Goal: Feedback & Contribution: Leave review/rating

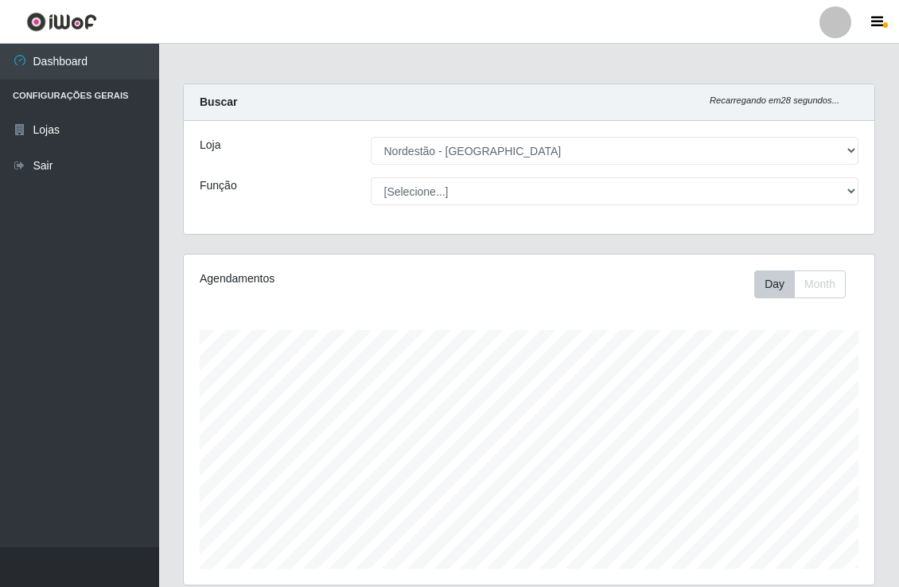
select select "454"
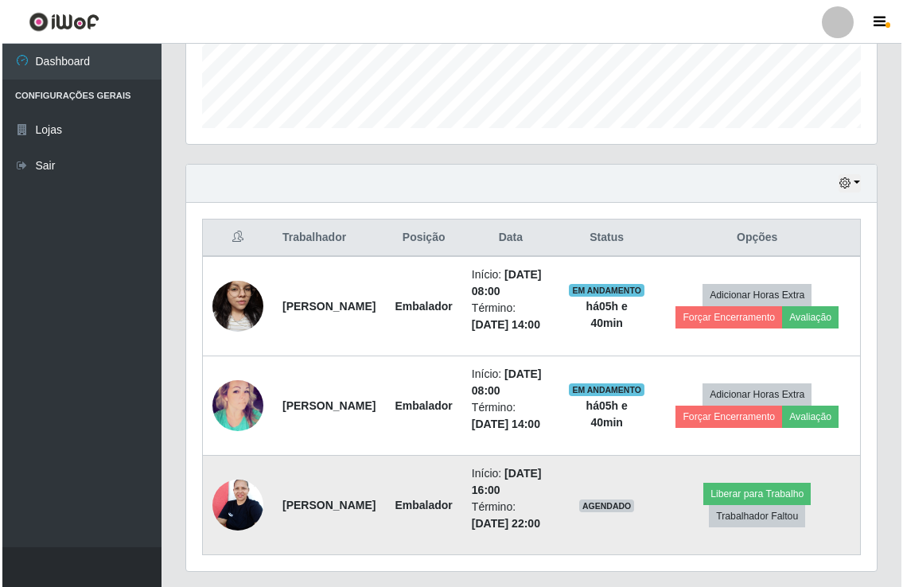
scroll to position [584, 0]
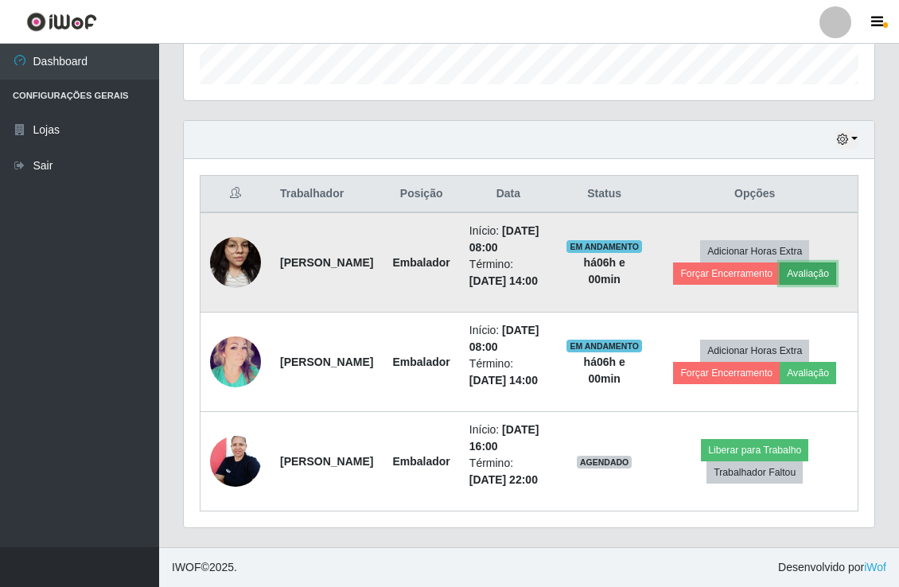
click at [813, 263] on button "Avaliação" at bounding box center [808, 274] width 56 height 22
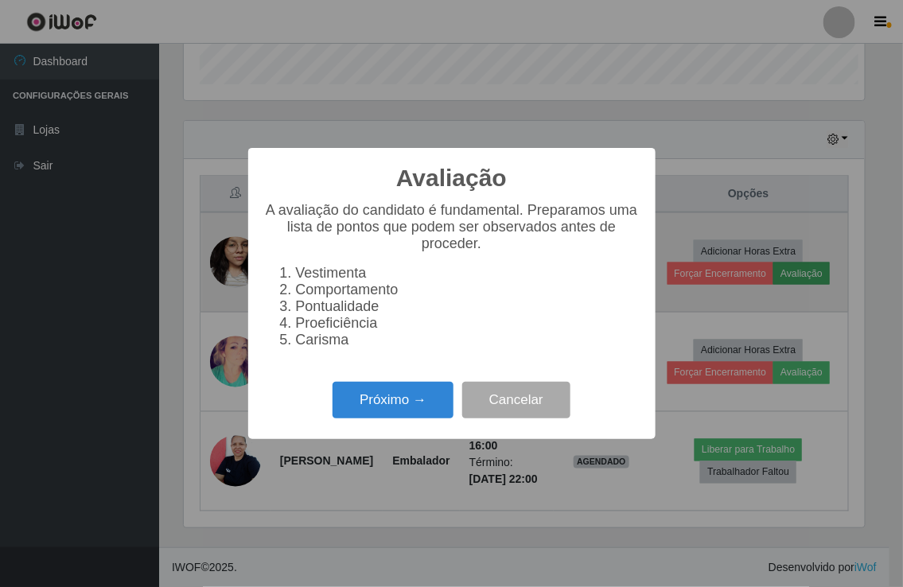
scroll to position [329, 680]
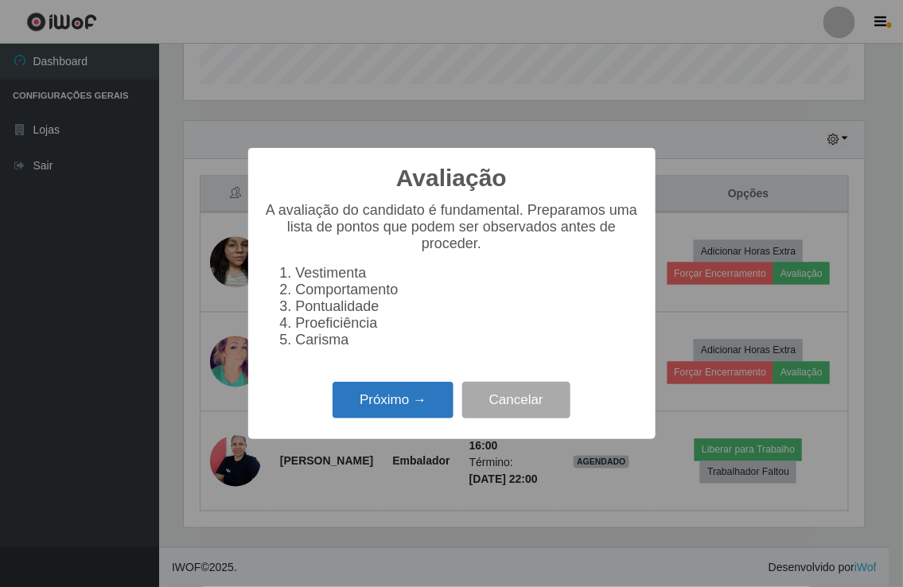
click at [387, 407] on button "Próximo →" at bounding box center [393, 400] width 121 height 37
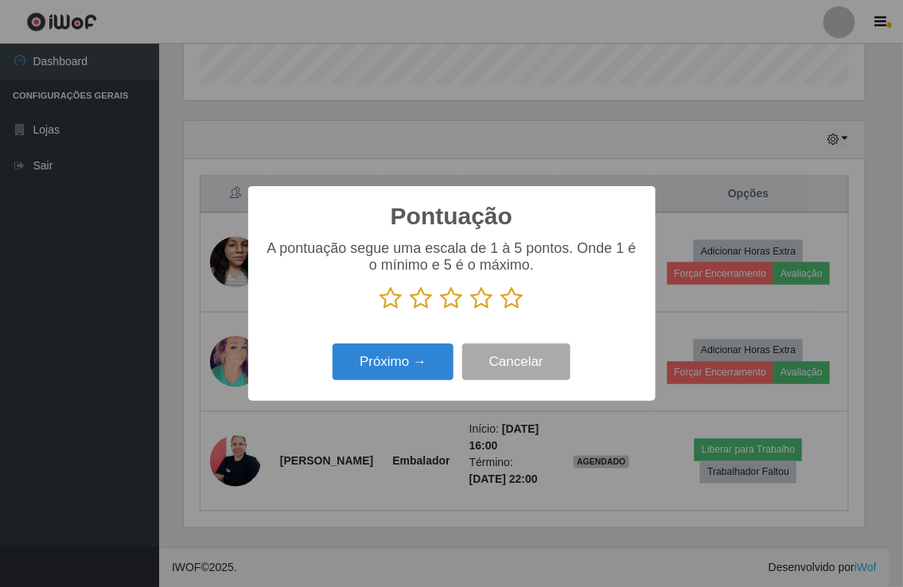
click at [392, 298] on icon at bounding box center [391, 298] width 22 height 24
click at [380, 310] on input "radio" at bounding box center [380, 310] width 0 height 0
click at [411, 300] on icon at bounding box center [422, 298] width 22 height 24
click at [411, 310] on input "radio" at bounding box center [411, 310] width 0 height 0
drag, startPoint x: 449, startPoint y: 298, endPoint x: 458, endPoint y: 301, distance: 10.1
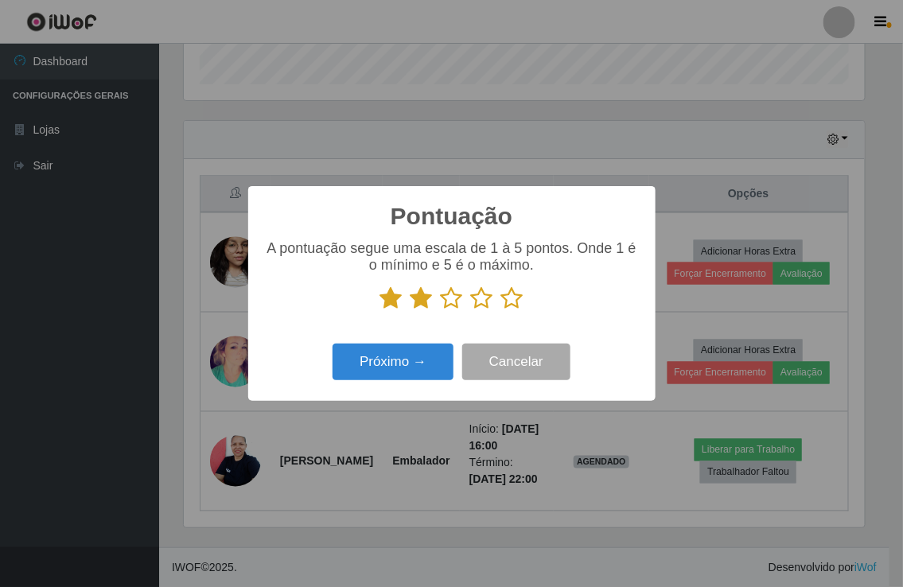
click at [454, 298] on icon at bounding box center [452, 298] width 22 height 24
click at [441, 310] on input "radio" at bounding box center [441, 310] width 0 height 0
drag, startPoint x: 475, startPoint y: 301, endPoint x: 512, endPoint y: 305, distance: 36.8
click at [485, 302] on icon at bounding box center [482, 298] width 22 height 24
click at [471, 310] on input "radio" at bounding box center [471, 310] width 0 height 0
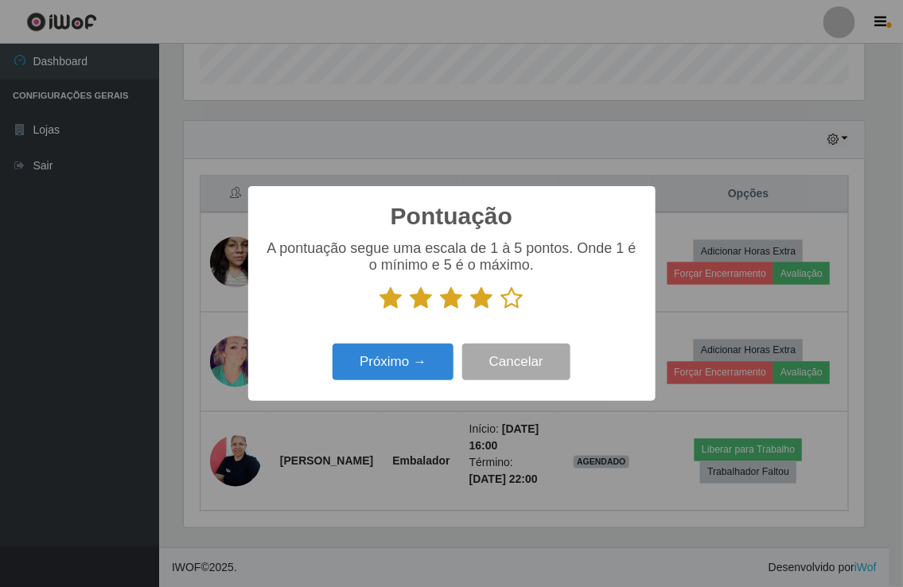
drag, startPoint x: 519, startPoint y: 304, endPoint x: 504, endPoint y: 305, distance: 15.1
click at [518, 304] on icon at bounding box center [512, 298] width 22 height 24
click at [501, 310] on input "radio" at bounding box center [501, 310] width 0 height 0
click at [387, 371] on button "Próximo →" at bounding box center [393, 362] width 121 height 37
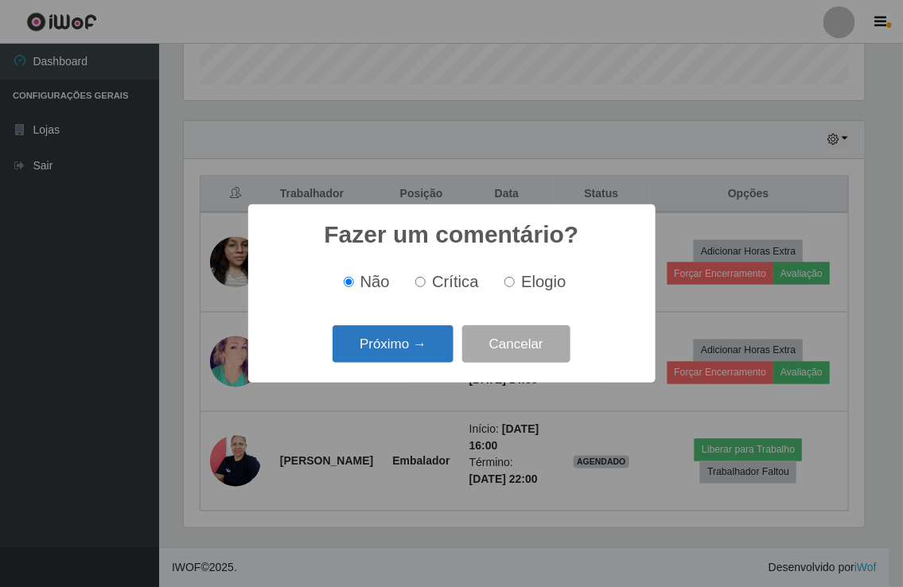
click at [406, 332] on button "Próximo →" at bounding box center [393, 343] width 121 height 37
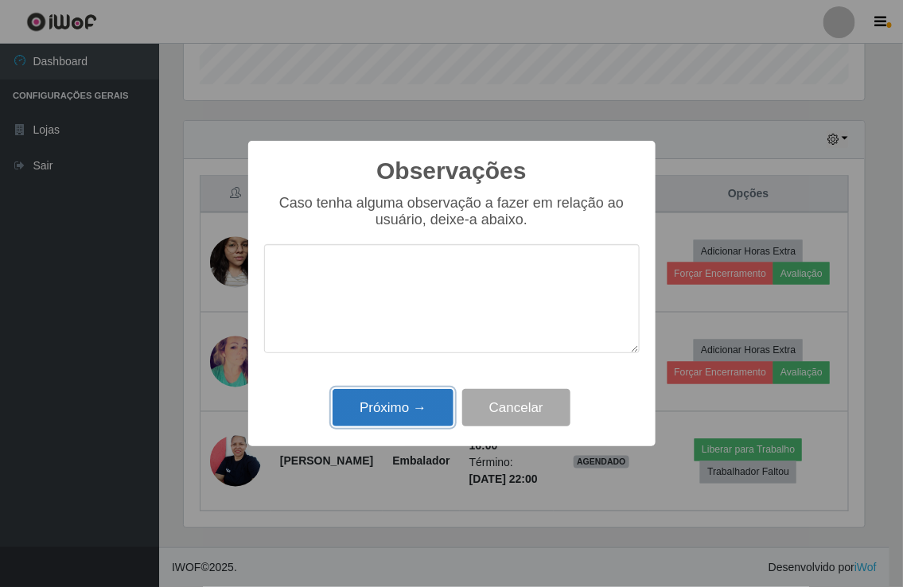
click at [395, 403] on button "Próximo →" at bounding box center [393, 407] width 121 height 37
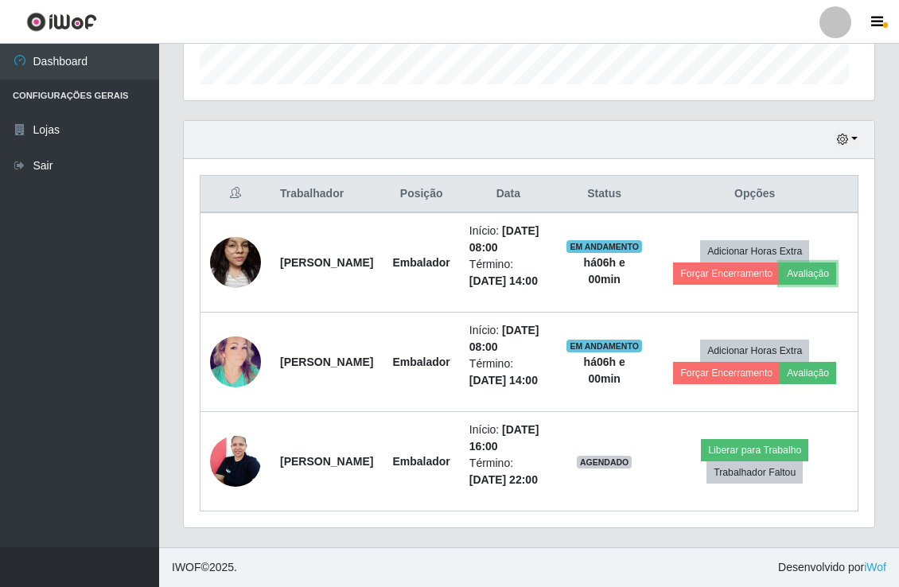
scroll to position [329, 690]
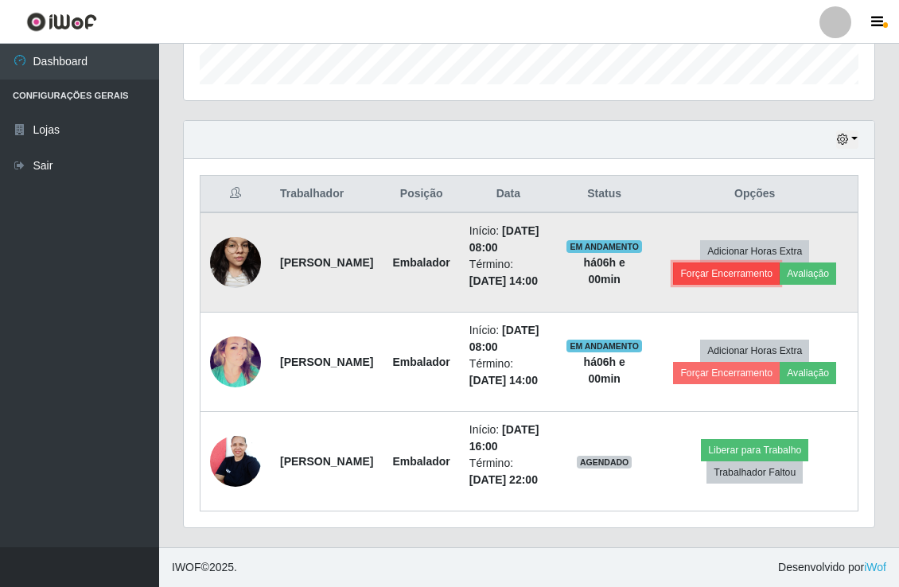
click at [722, 263] on button "Forçar Encerramento" at bounding box center [726, 274] width 107 height 22
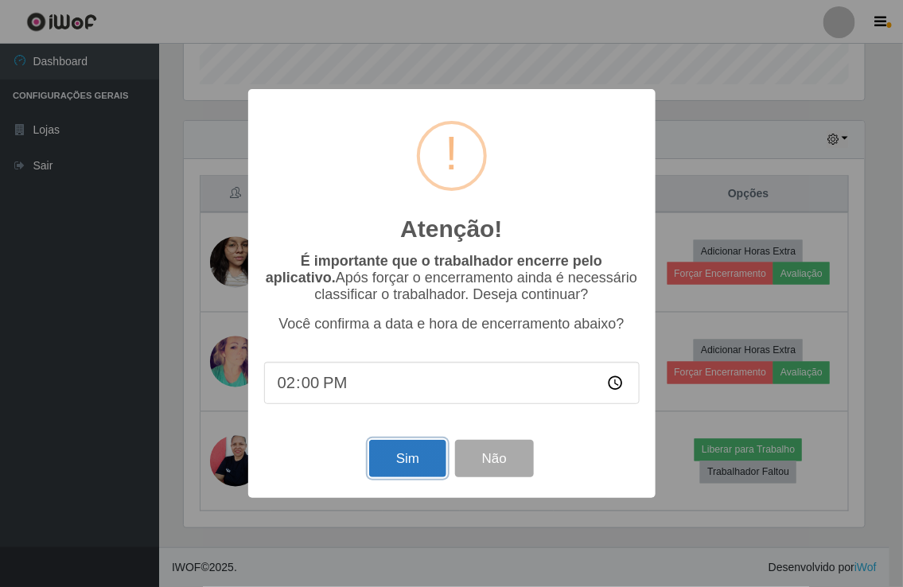
click at [418, 464] on button "Sim" at bounding box center [407, 458] width 77 height 37
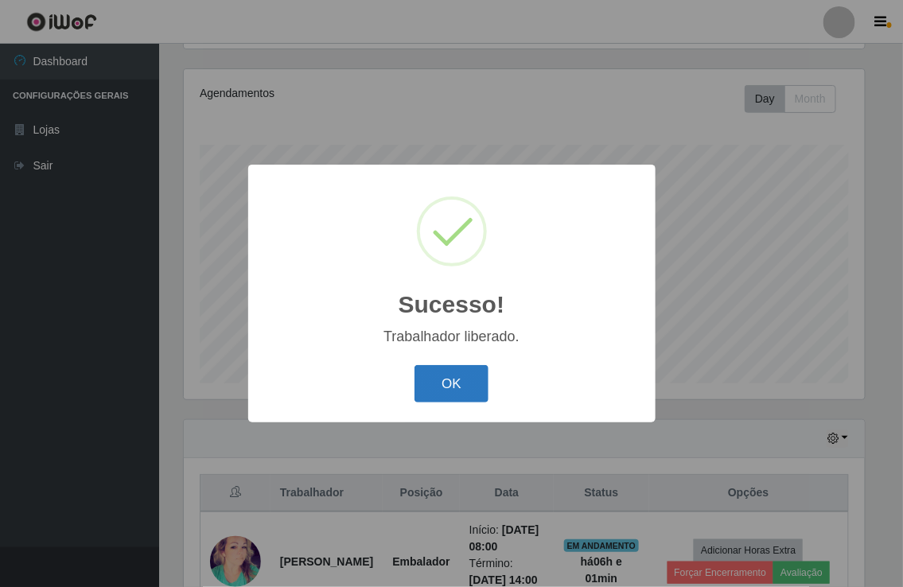
click at [458, 371] on button "OK" at bounding box center [452, 383] width 74 height 37
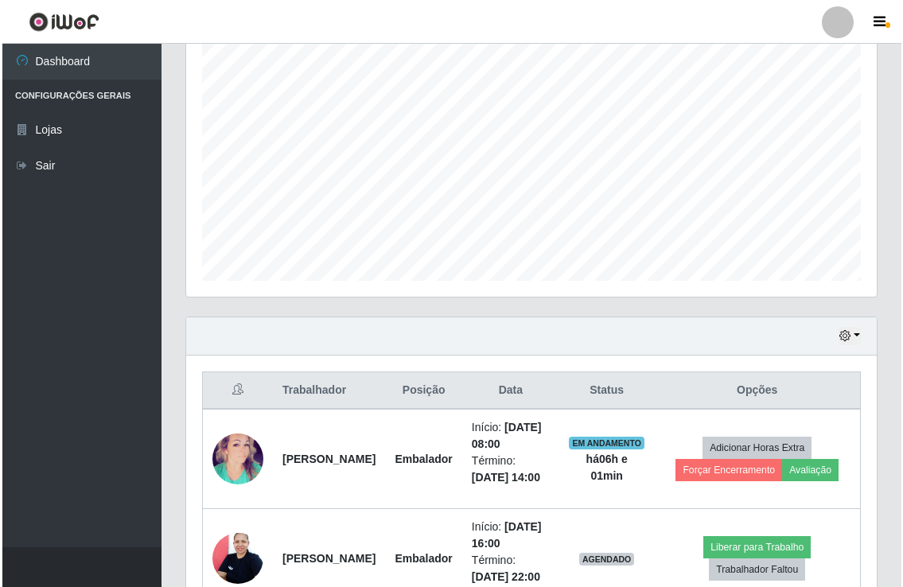
scroll to position [450, 0]
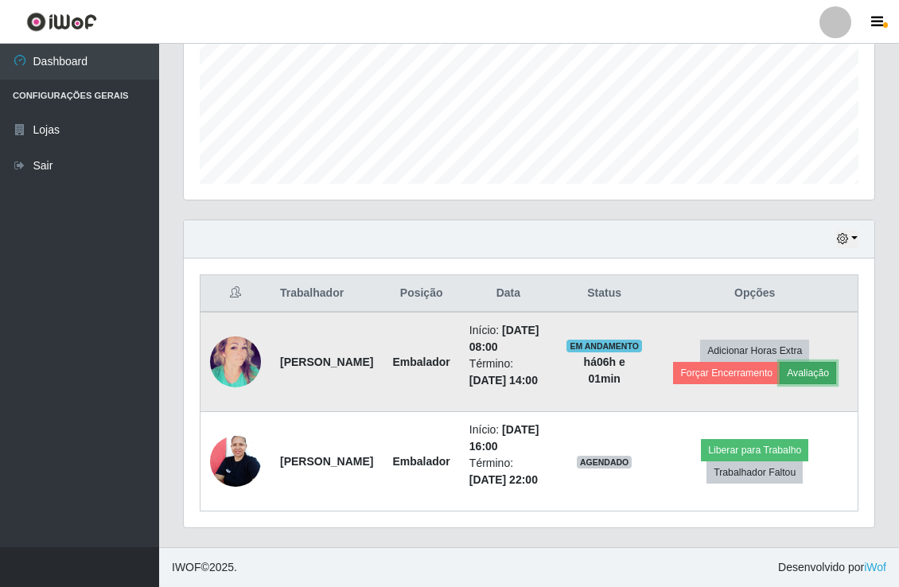
click at [830, 362] on button "Avaliação" at bounding box center [808, 373] width 56 height 22
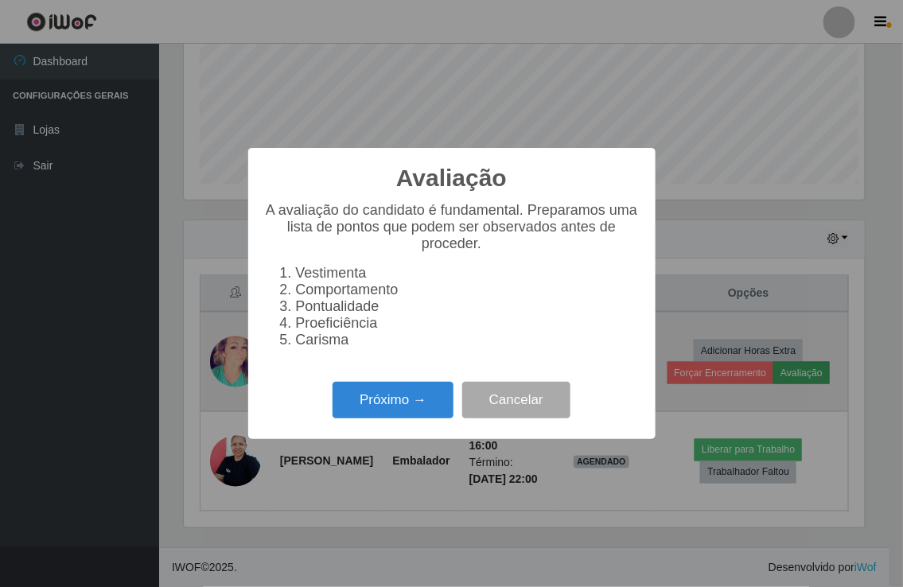
scroll to position [329, 680]
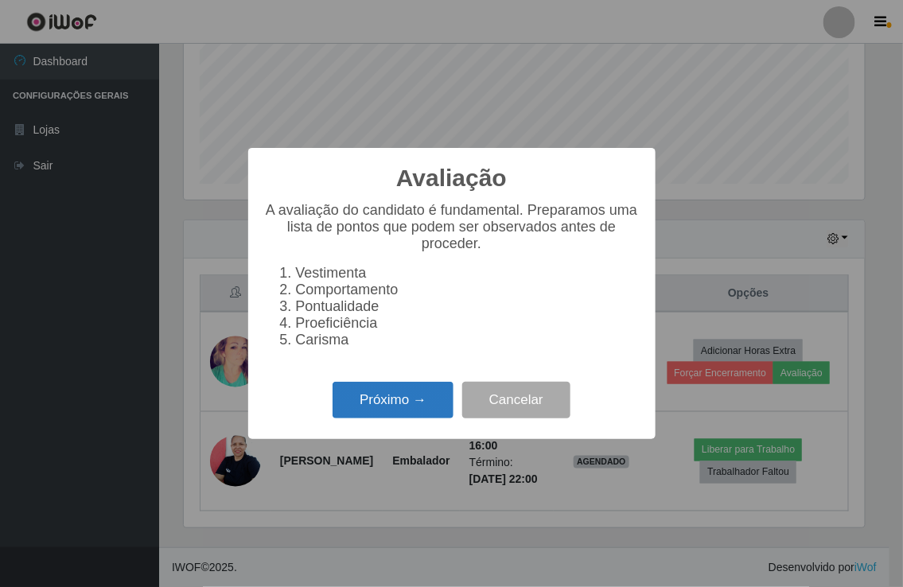
click at [400, 400] on button "Próximo →" at bounding box center [393, 400] width 121 height 37
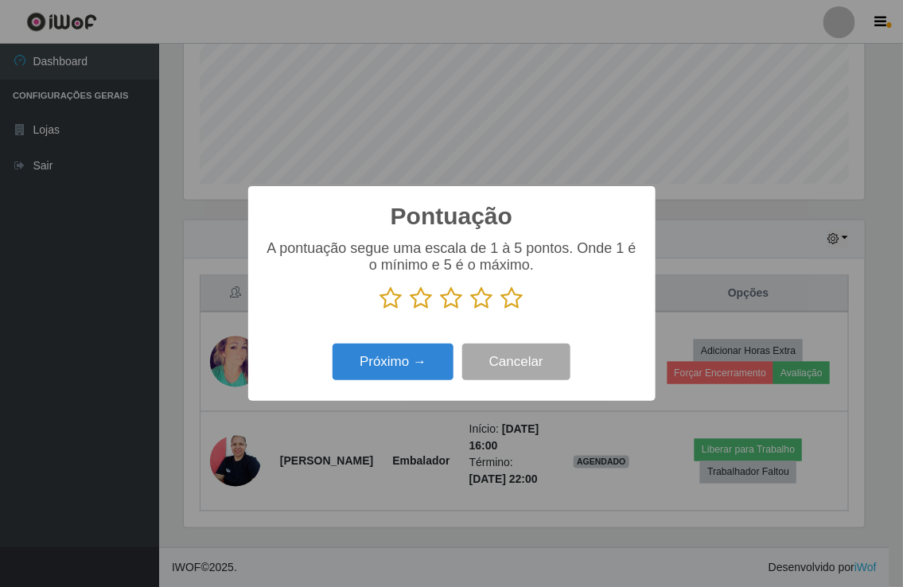
click at [385, 293] on icon at bounding box center [391, 298] width 22 height 24
click at [380, 310] on input "radio" at bounding box center [380, 310] width 0 height 0
click at [415, 303] on icon at bounding box center [422, 298] width 22 height 24
click at [411, 310] on input "radio" at bounding box center [411, 310] width 0 height 0
click at [451, 302] on icon at bounding box center [452, 298] width 22 height 24
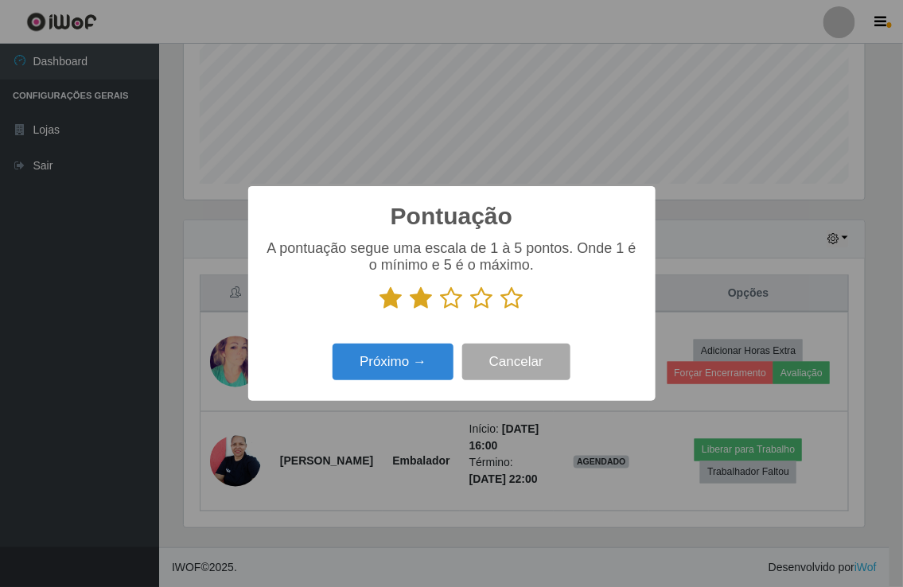
click at [441, 310] on input "radio" at bounding box center [441, 310] width 0 height 0
drag, startPoint x: 480, startPoint y: 298, endPoint x: 504, endPoint y: 298, distance: 24.7
click at [480, 298] on icon at bounding box center [482, 298] width 22 height 24
click at [471, 310] on input "radio" at bounding box center [471, 310] width 0 height 0
drag, startPoint x: 512, startPoint y: 298, endPoint x: 418, endPoint y: 340, distance: 103.3
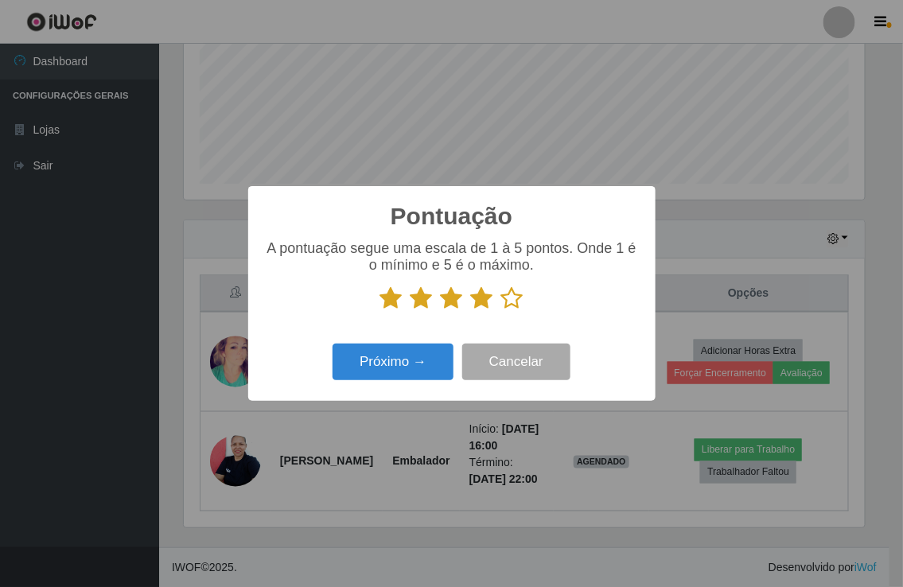
click at [512, 299] on icon at bounding box center [512, 298] width 22 height 24
click at [501, 310] on input "radio" at bounding box center [501, 310] width 0 height 0
click at [404, 351] on button "Próximo →" at bounding box center [393, 362] width 121 height 37
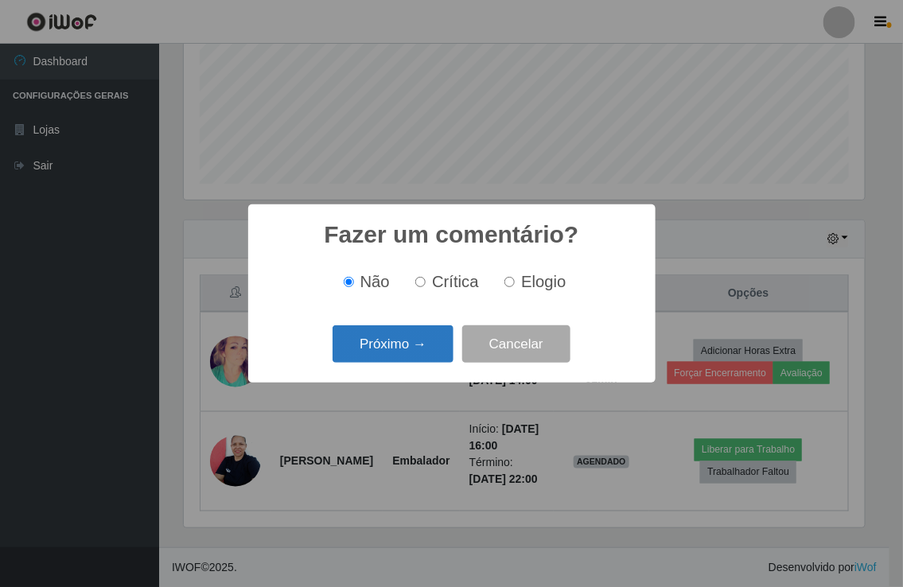
click at [412, 329] on button "Próximo →" at bounding box center [393, 343] width 121 height 37
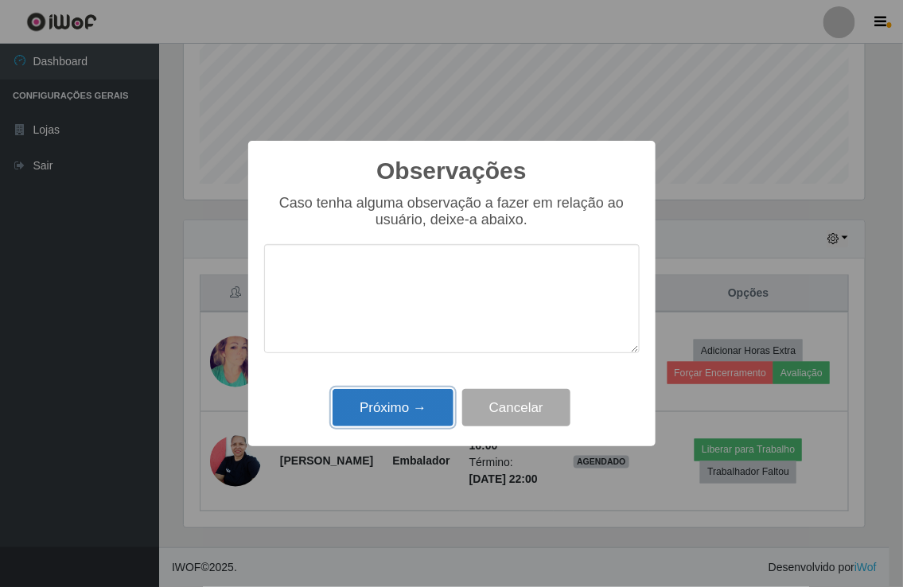
click at [396, 395] on button "Próximo →" at bounding box center [393, 407] width 121 height 37
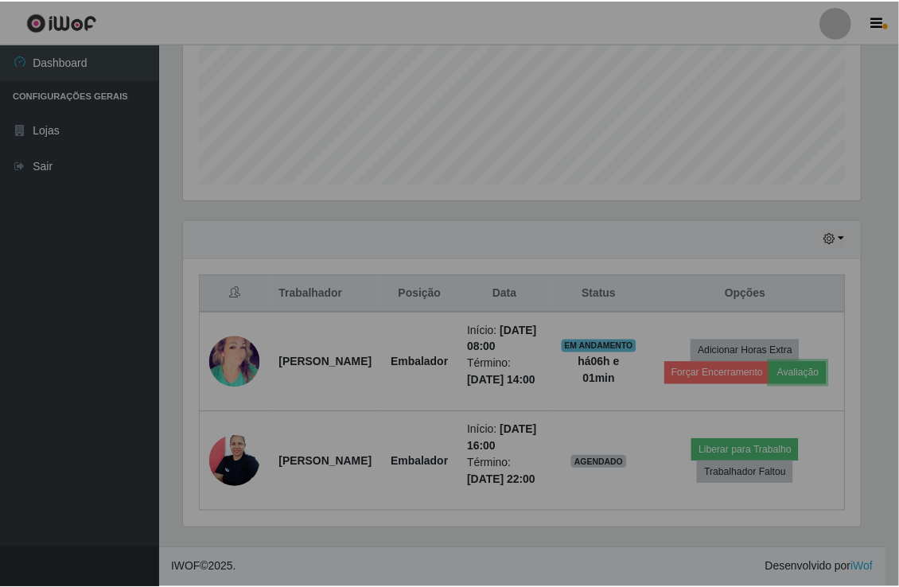
scroll to position [329, 690]
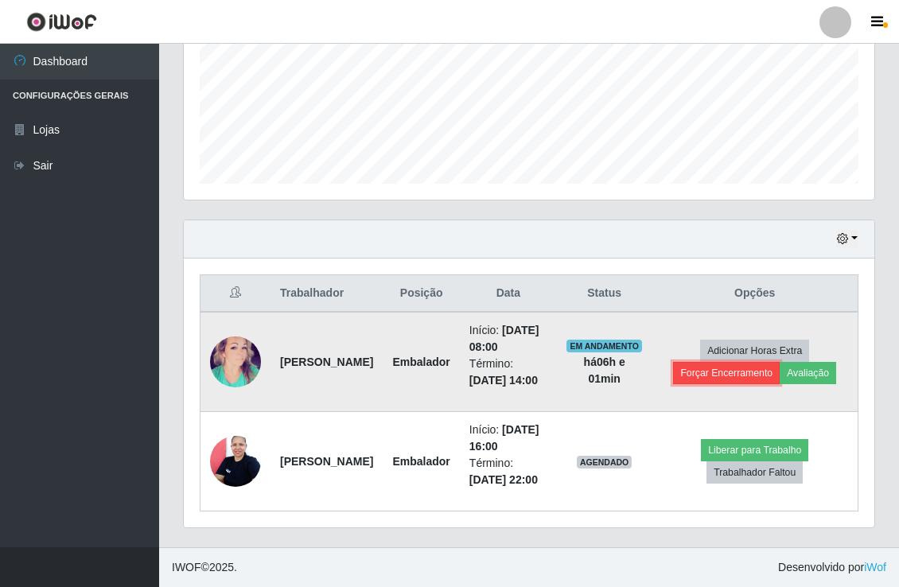
click at [734, 362] on button "Forçar Encerramento" at bounding box center [726, 373] width 107 height 22
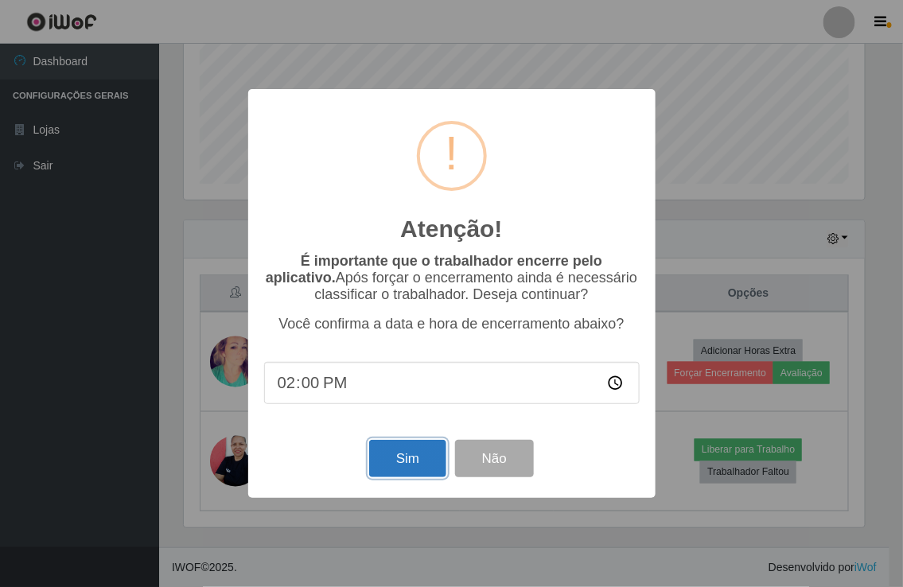
click at [411, 448] on button "Sim" at bounding box center [407, 458] width 77 height 37
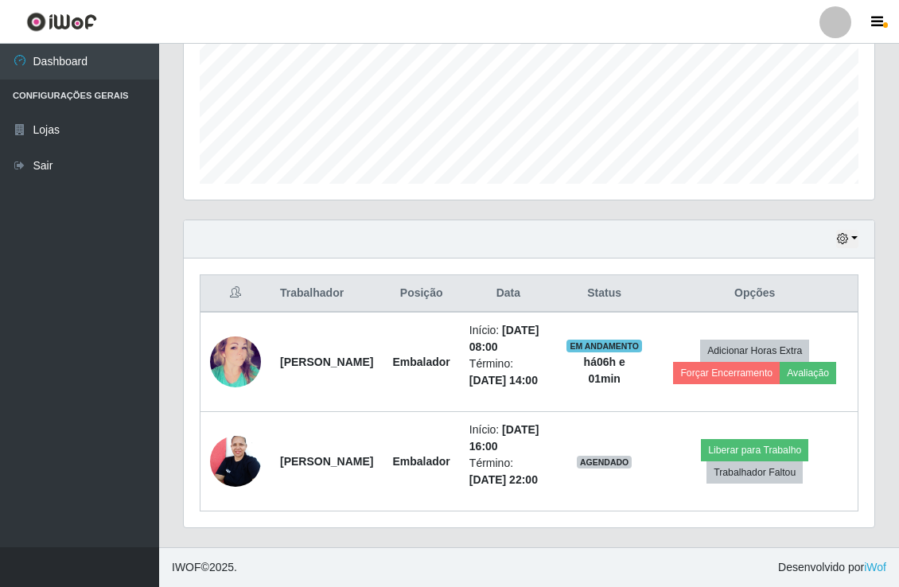
scroll to position [0, 0]
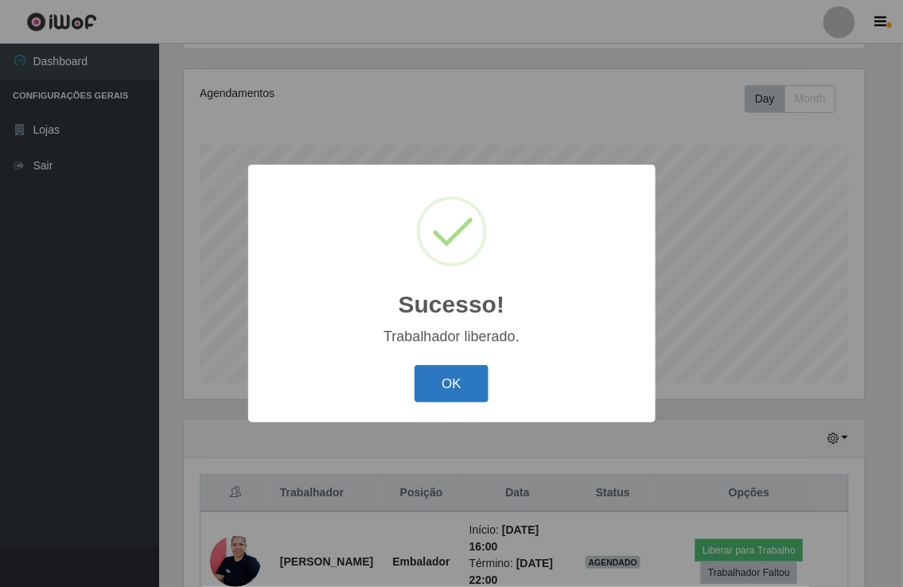
click at [457, 376] on button "OK" at bounding box center [452, 383] width 74 height 37
